Goal: Information Seeking & Learning: Compare options

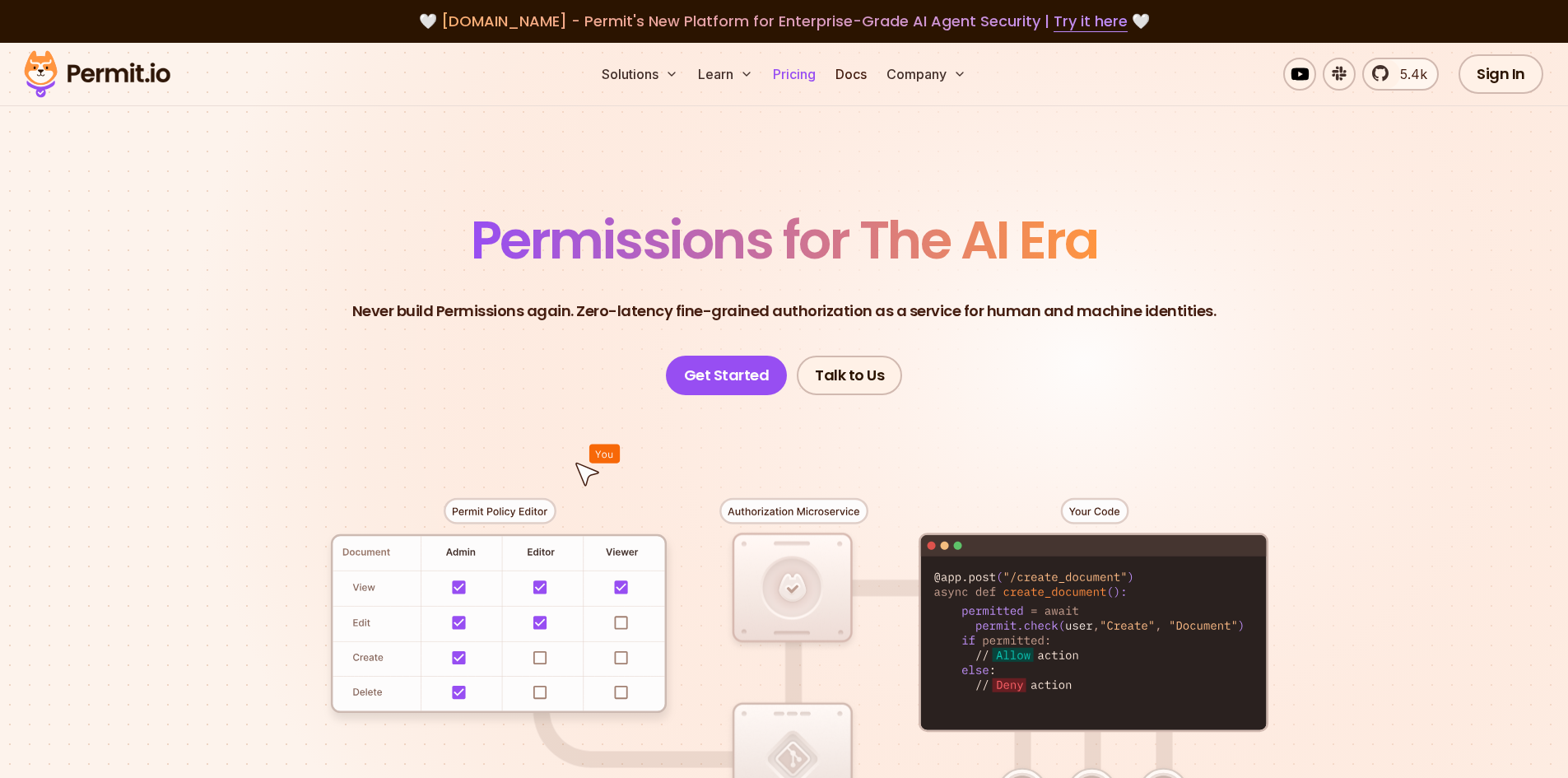
click at [790, 68] on link "Pricing" at bounding box center [795, 74] width 56 height 33
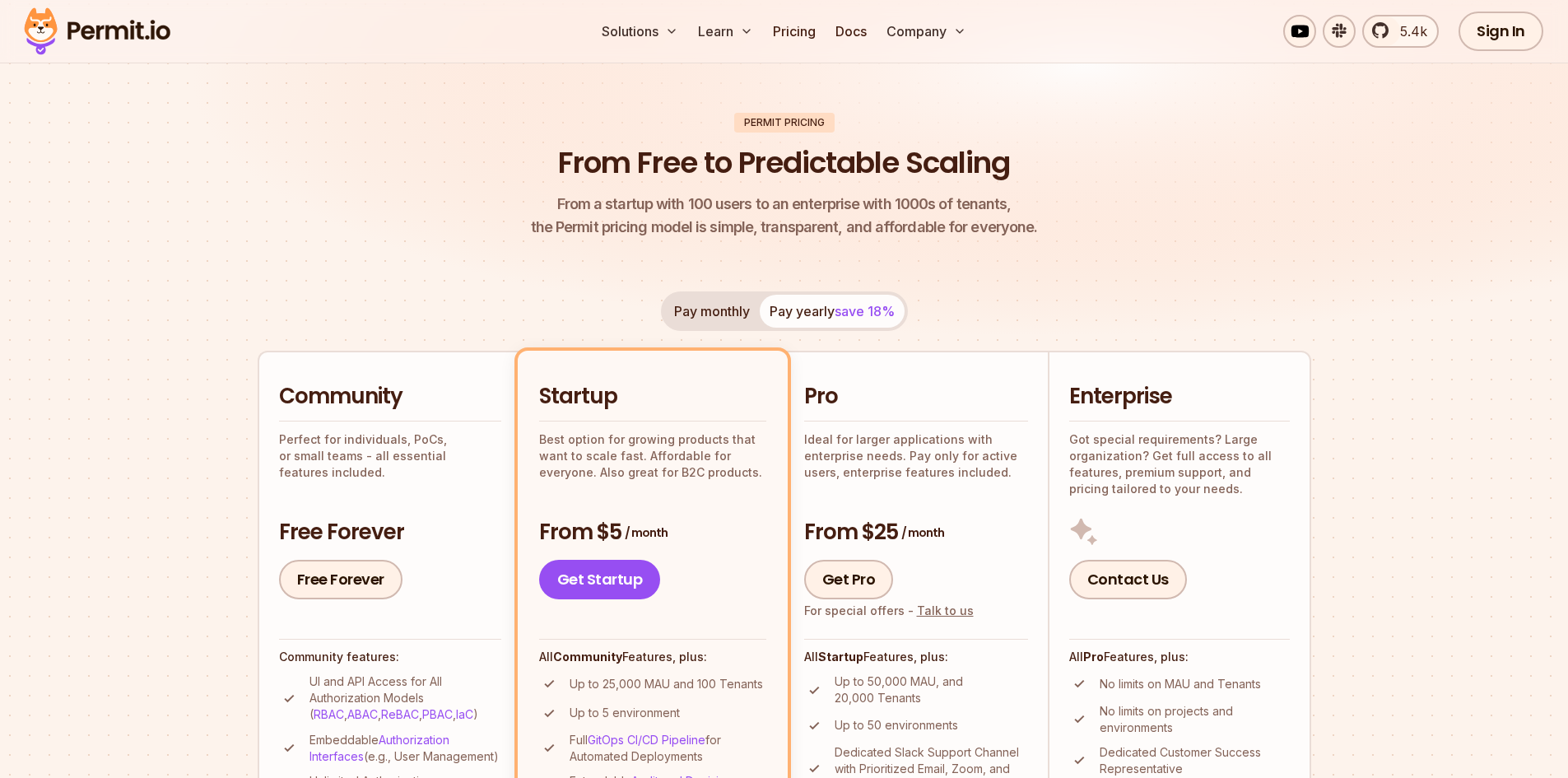
scroll to position [82, 0]
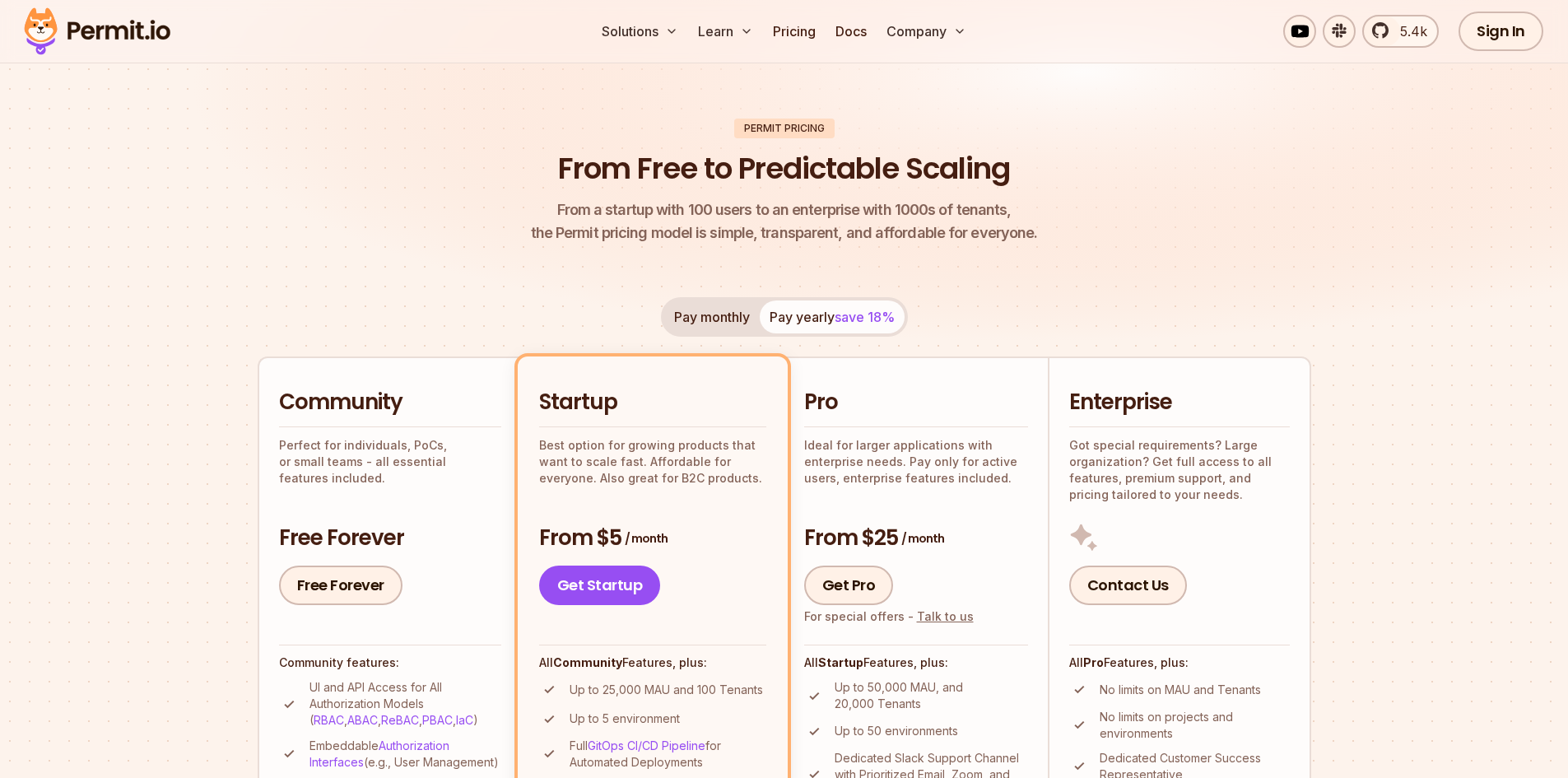
click at [690, 321] on button "Pay monthly" at bounding box center [712, 316] width 96 height 33
click at [778, 307] on button "Pay yearly save 18%" at bounding box center [833, 316] width 145 height 33
click at [699, 316] on button "Pay monthly" at bounding box center [712, 316] width 96 height 33
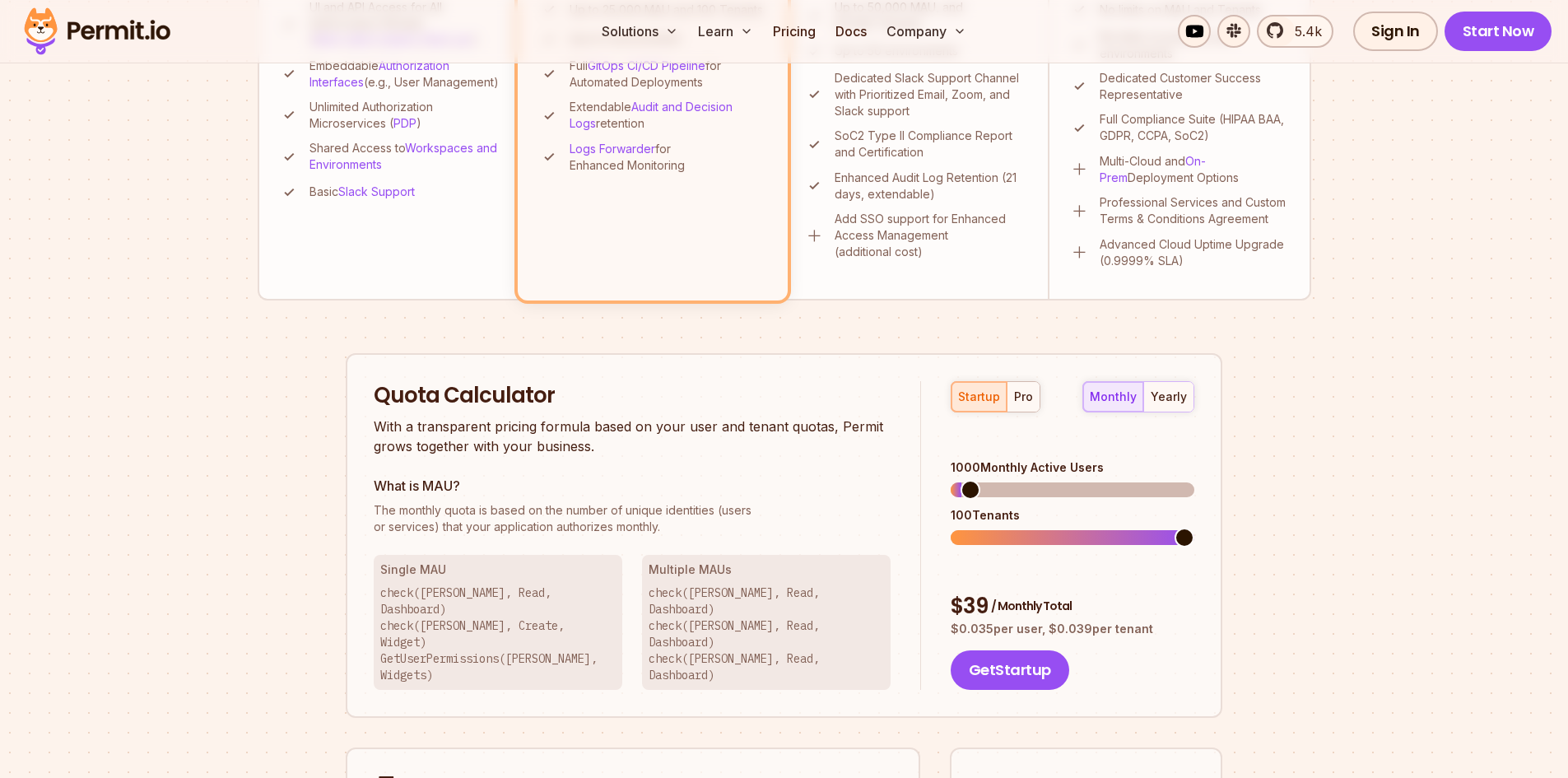
scroll to position [823, 0]
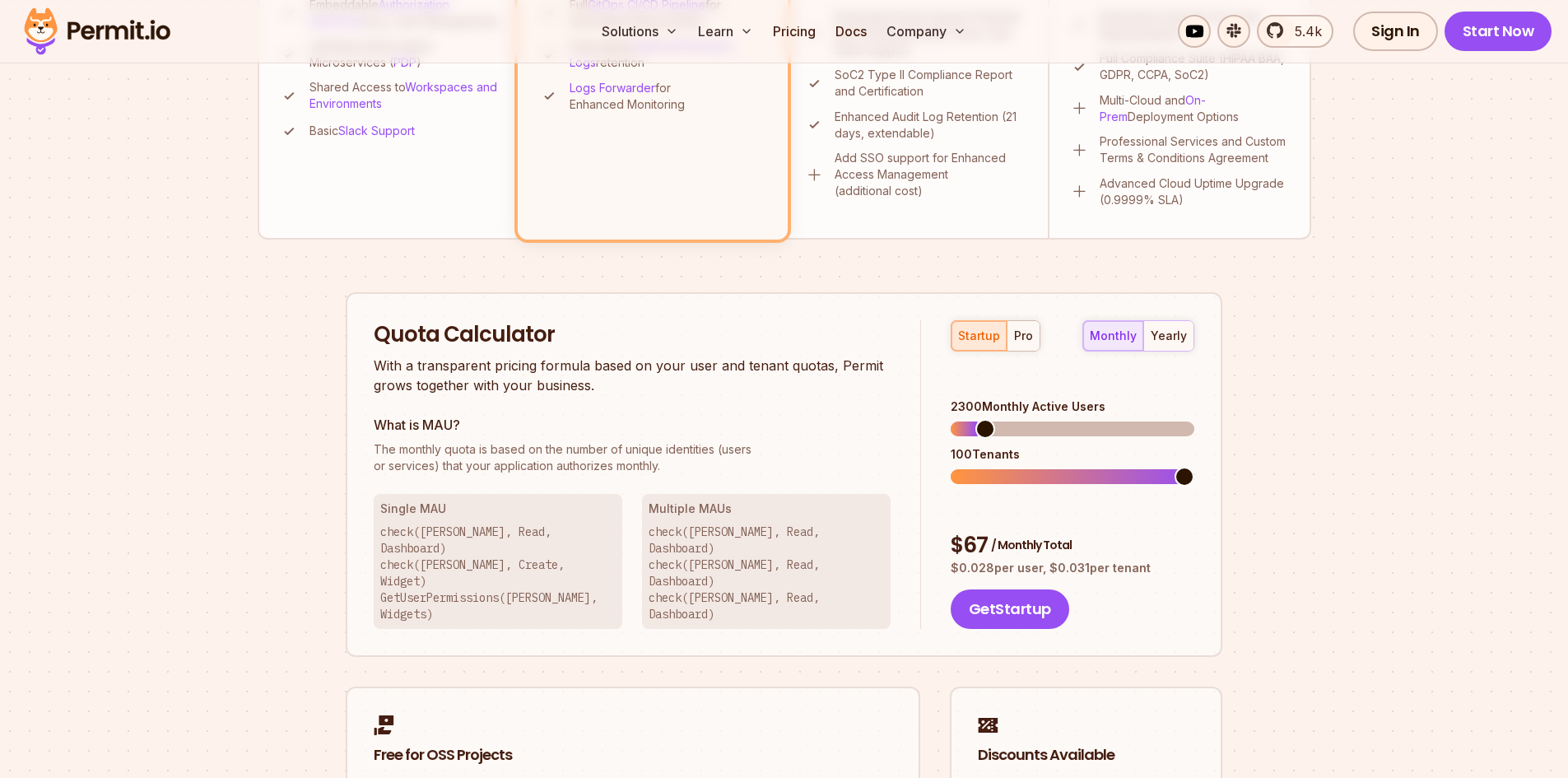
click at [978, 419] on span at bounding box center [985, 429] width 20 height 20
click at [960, 467] on span at bounding box center [960, 476] width 20 height 20
click at [951, 419] on span at bounding box center [960, 429] width 20 height 20
click at [952, 419] on span at bounding box center [962, 429] width 20 height 20
click at [1028, 335] on div "pro" at bounding box center [1023, 335] width 19 height 16
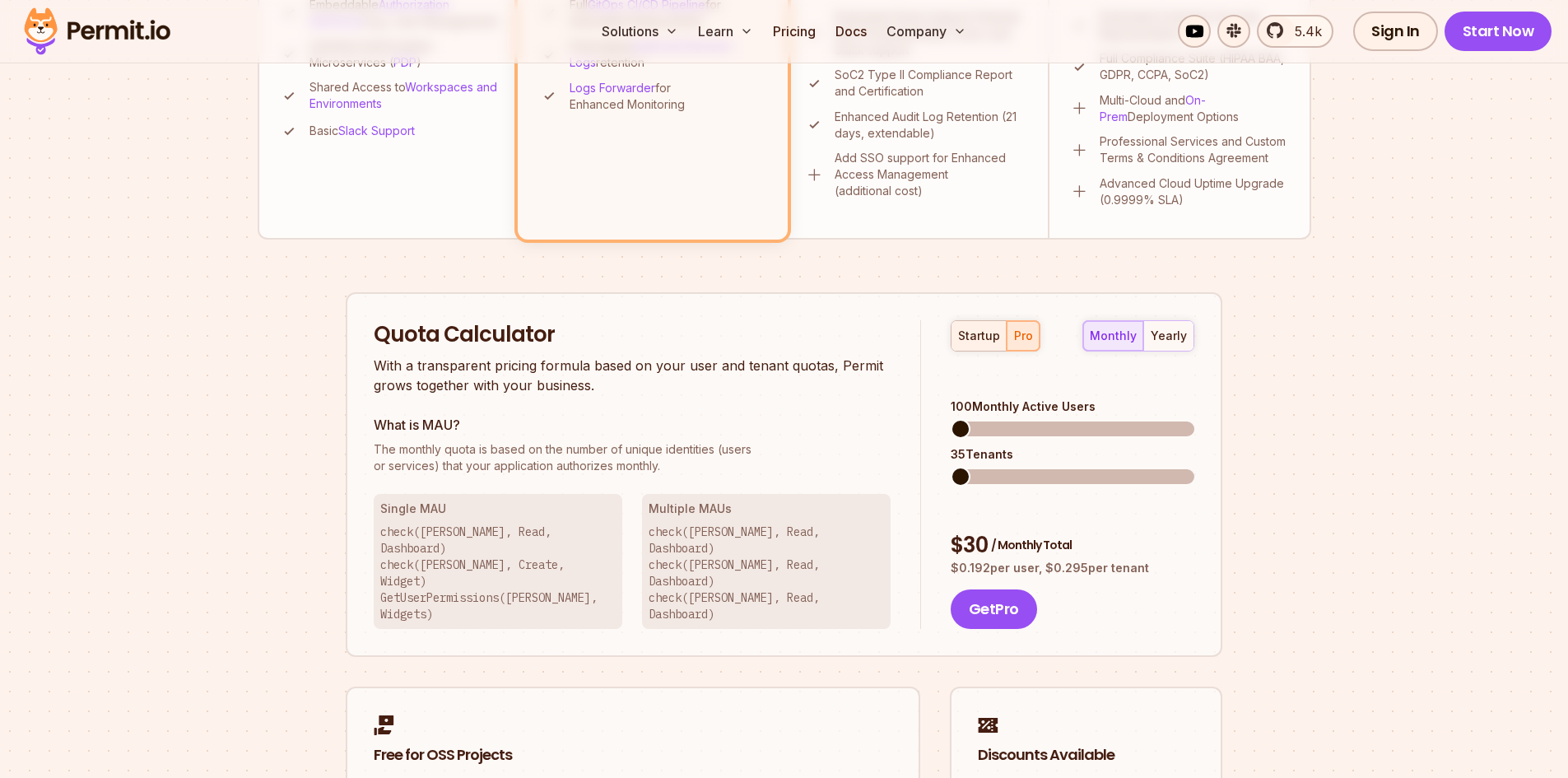
click at [983, 337] on div "startup" at bounding box center [979, 335] width 42 height 16
click at [1020, 334] on div "pro" at bounding box center [1023, 335] width 19 height 16
click at [985, 335] on div "startup" at bounding box center [979, 335] width 42 height 16
click at [1019, 335] on div "pro" at bounding box center [1023, 335] width 19 height 16
click at [984, 330] on div "startup" at bounding box center [979, 335] width 42 height 16
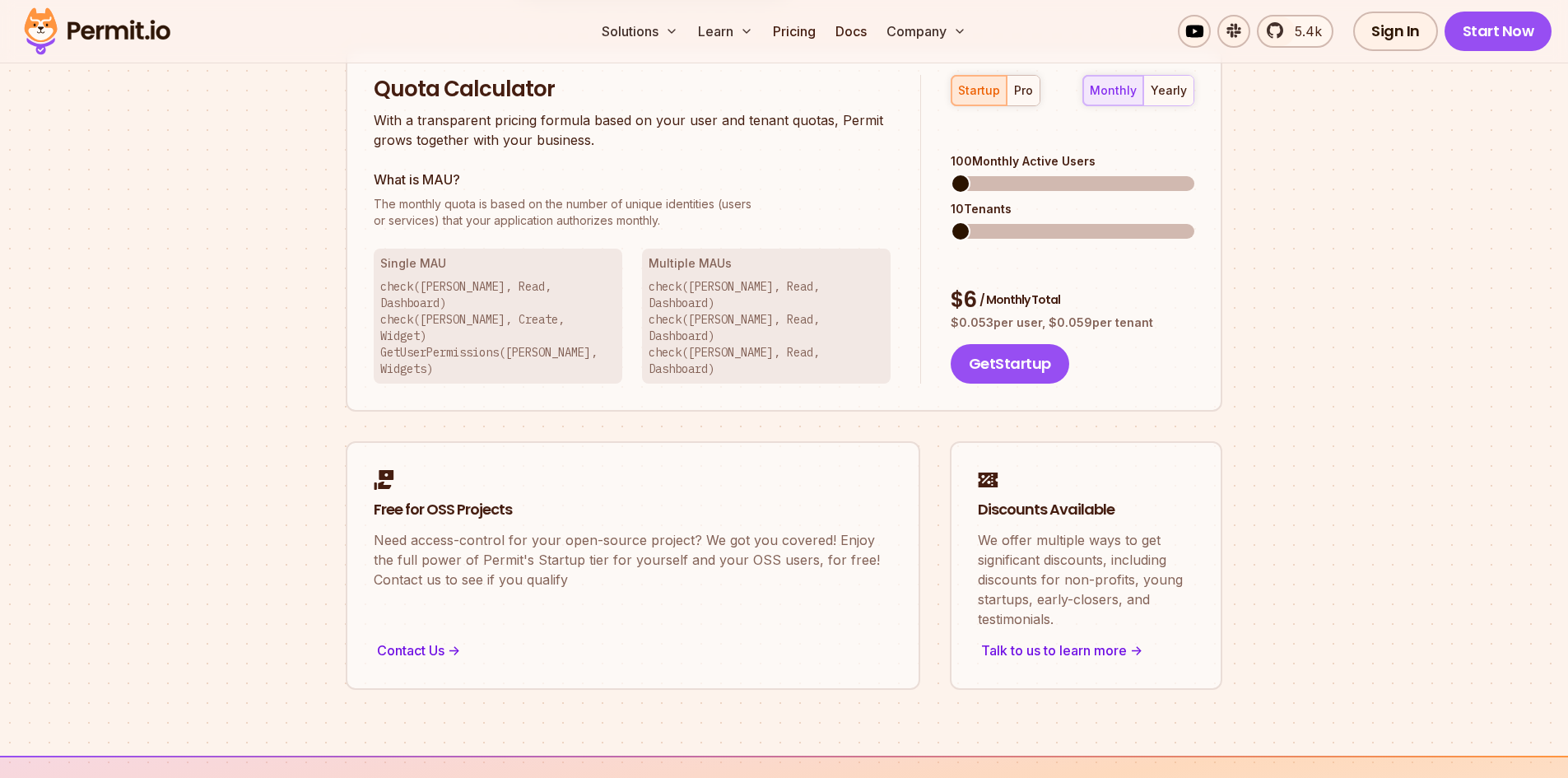
scroll to position [1070, 0]
